Goal: Task Accomplishment & Management: Complete application form

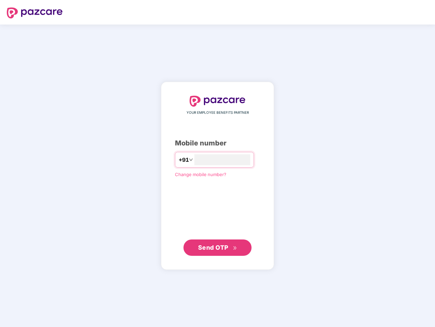
click at [218, 164] on input "number" at bounding box center [223, 159] width 56 height 11
click at [35, 13] on img at bounding box center [35, 12] width 56 height 11
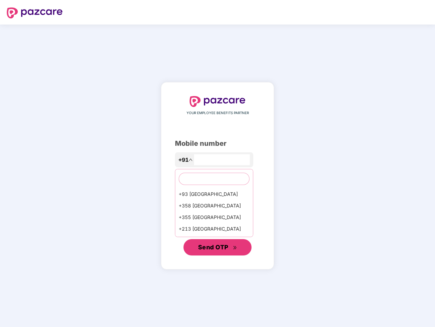
click at [218, 248] on span "Send OTP" at bounding box center [213, 247] width 30 height 7
